Goal: Transaction & Acquisition: Purchase product/service

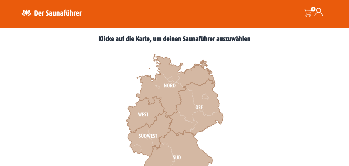
click at [176, 159] on icon at bounding box center [176, 157] width 71 height 55
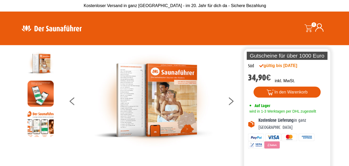
click at [228, 101] on icon at bounding box center [230, 99] width 5 height 4
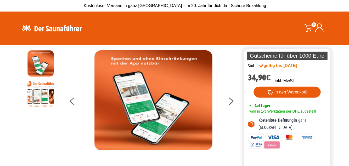
click at [227, 108] on button at bounding box center [233, 101] width 13 height 13
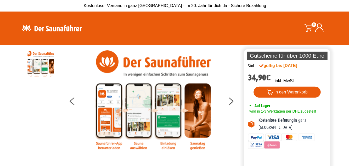
click at [227, 108] on button at bounding box center [233, 101] width 13 height 13
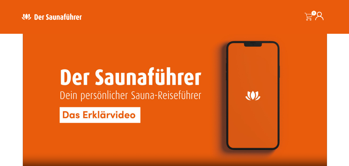
scroll to position [1346, 0]
